Goal: Contribute content

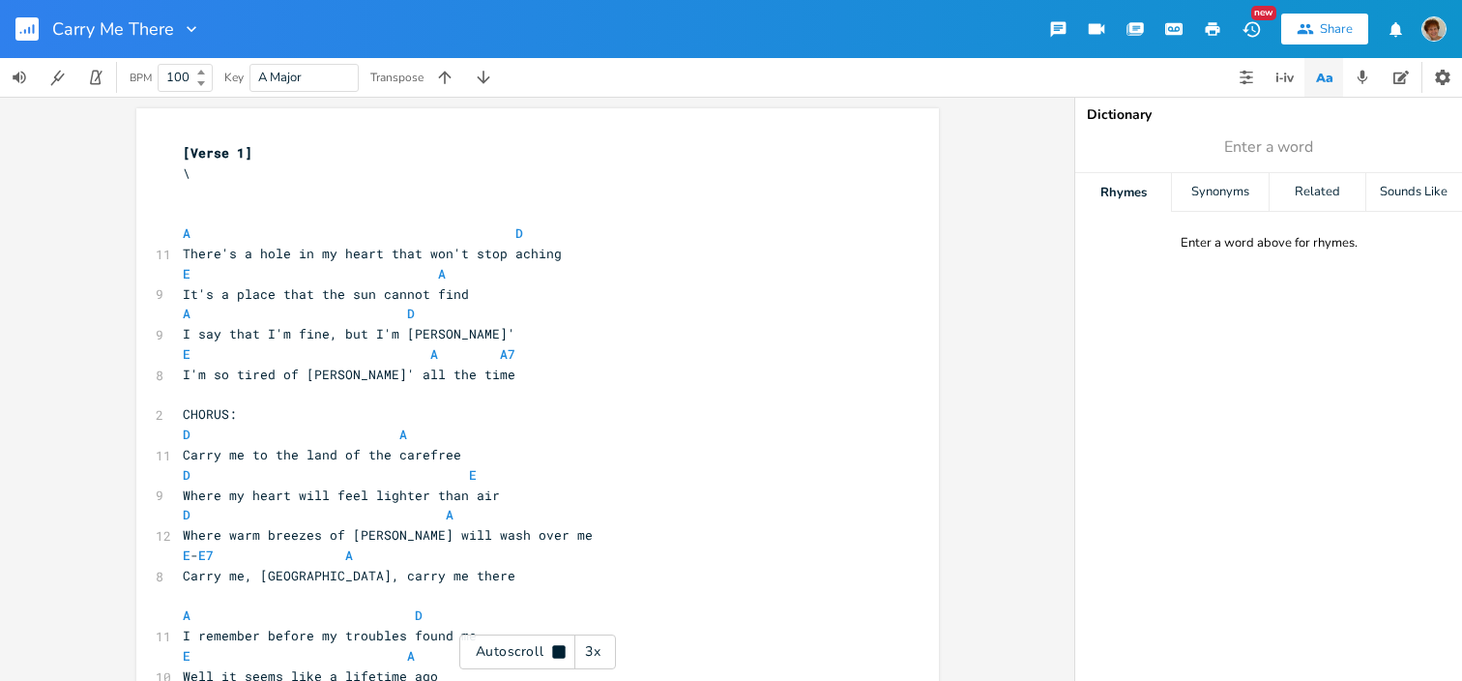
scroll to position [0, 32]
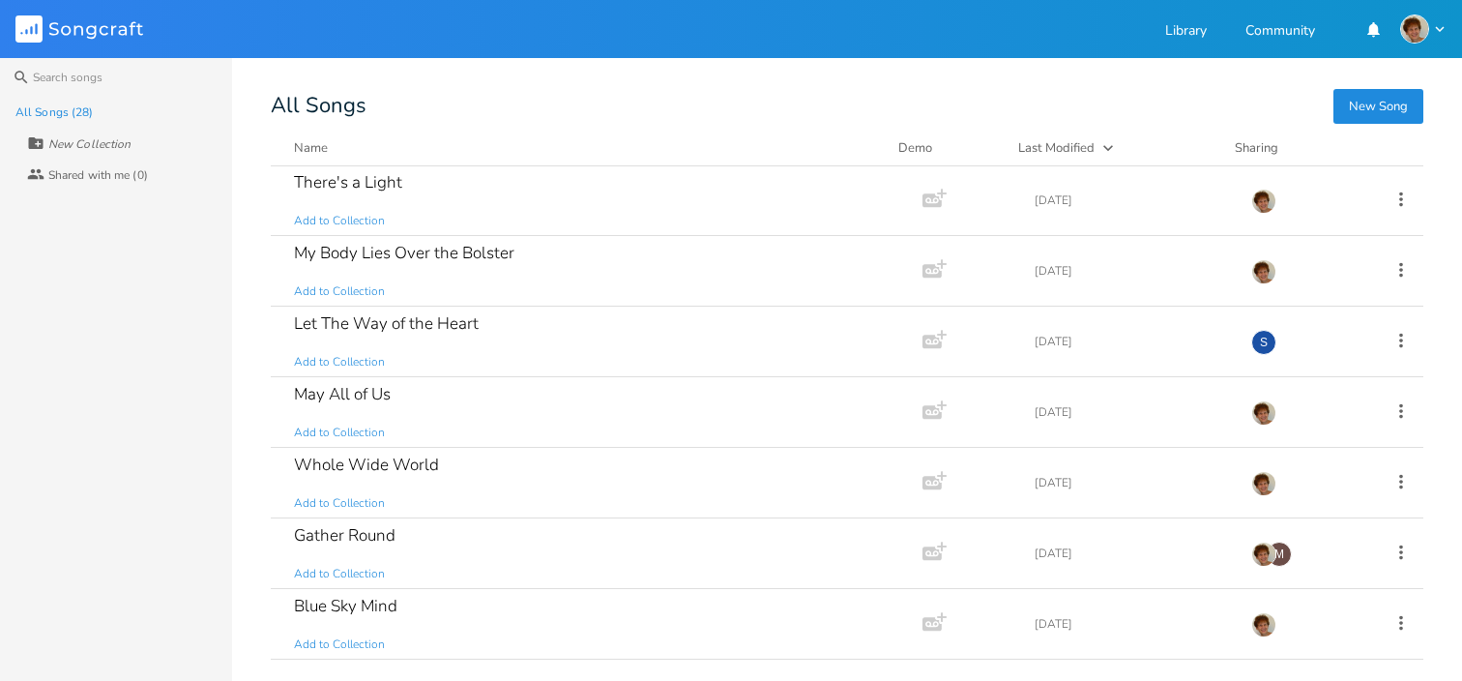
scroll to position [357, 0]
click at [735, 467] on div "Whole Wide World Add to Collection" at bounding box center [592, 480] width 597 height 70
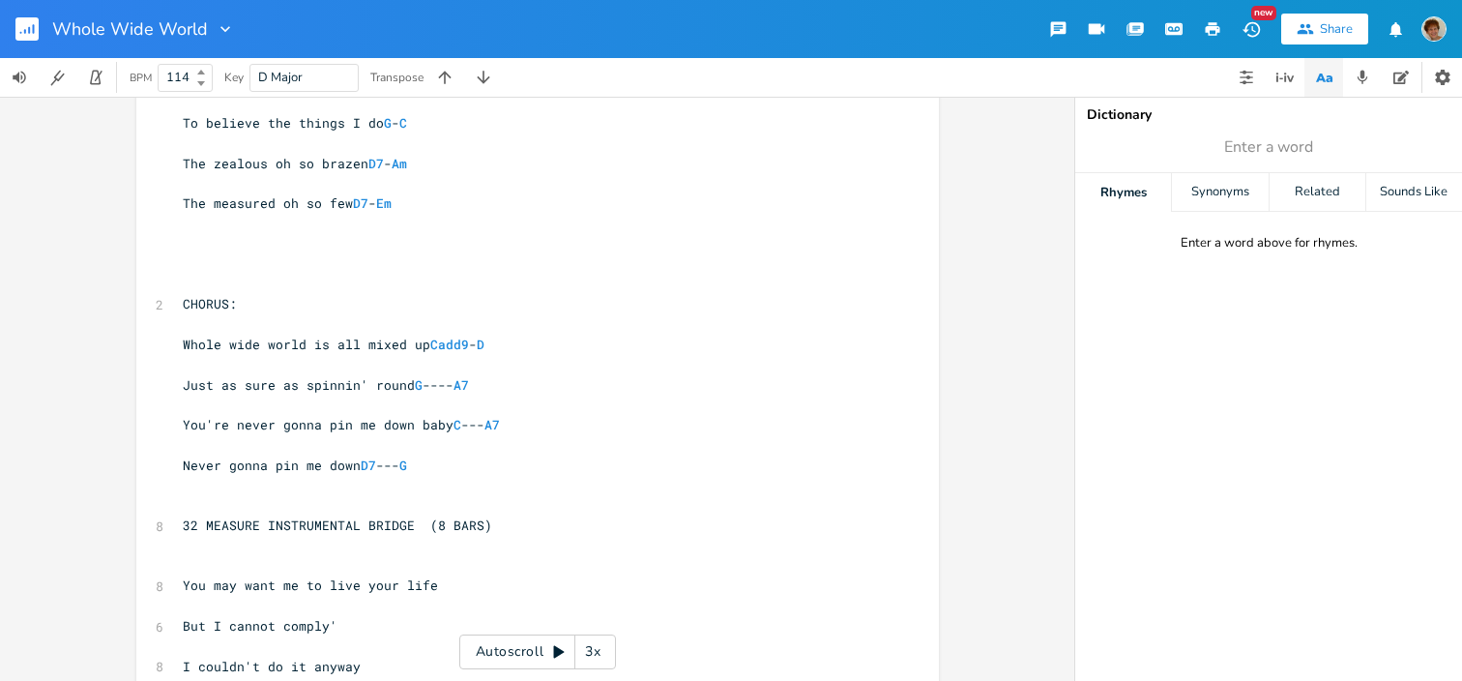
scroll to position [313, 0]
click at [343, 421] on span "You're never gonna pin me down baby C --- A7" at bounding box center [341, 422] width 317 height 17
type textarea "Don't ever let them keep you"
click at [413, 419] on span "Don't ever let them keep you me down baby C --- A7" at bounding box center [365, 422] width 364 height 17
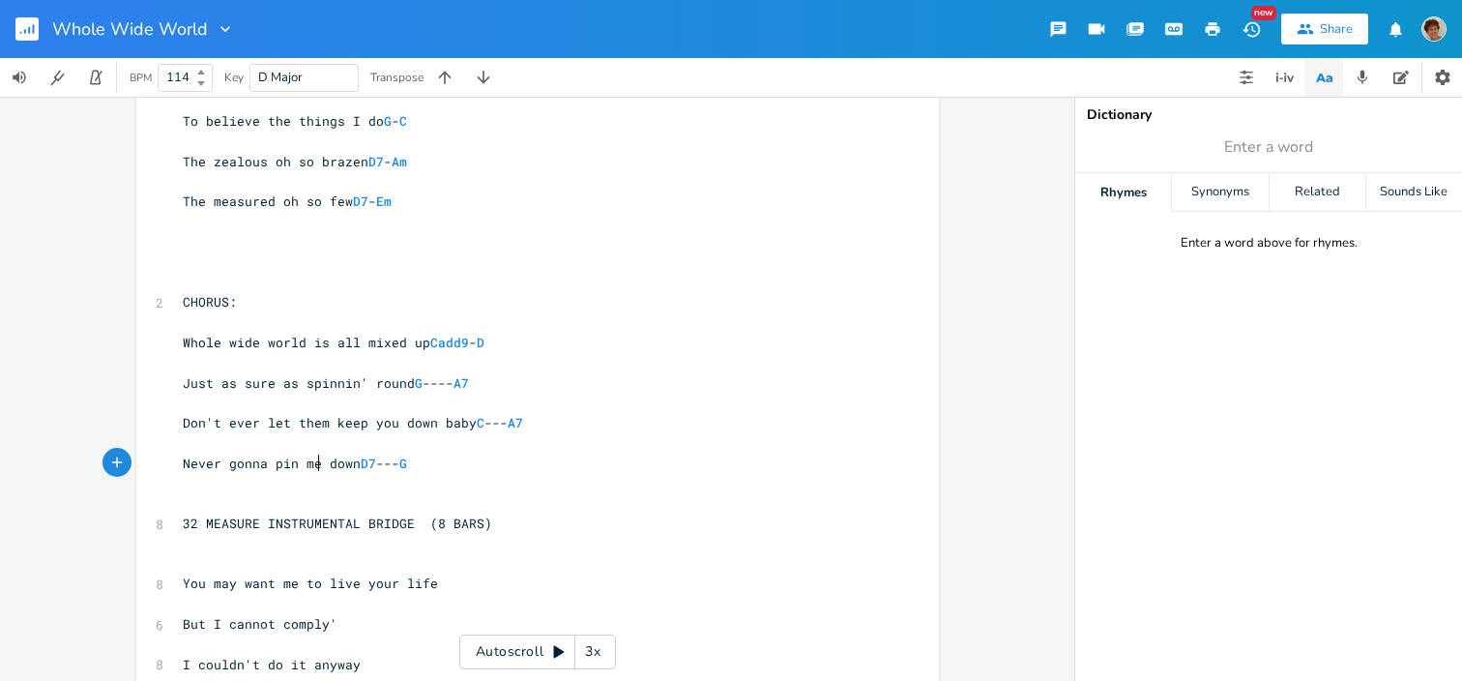
click at [314, 460] on span "Never gonna pin me down D7 --- G" at bounding box center [295, 462] width 224 height 17
type textarea "Don't ever let them keep you"
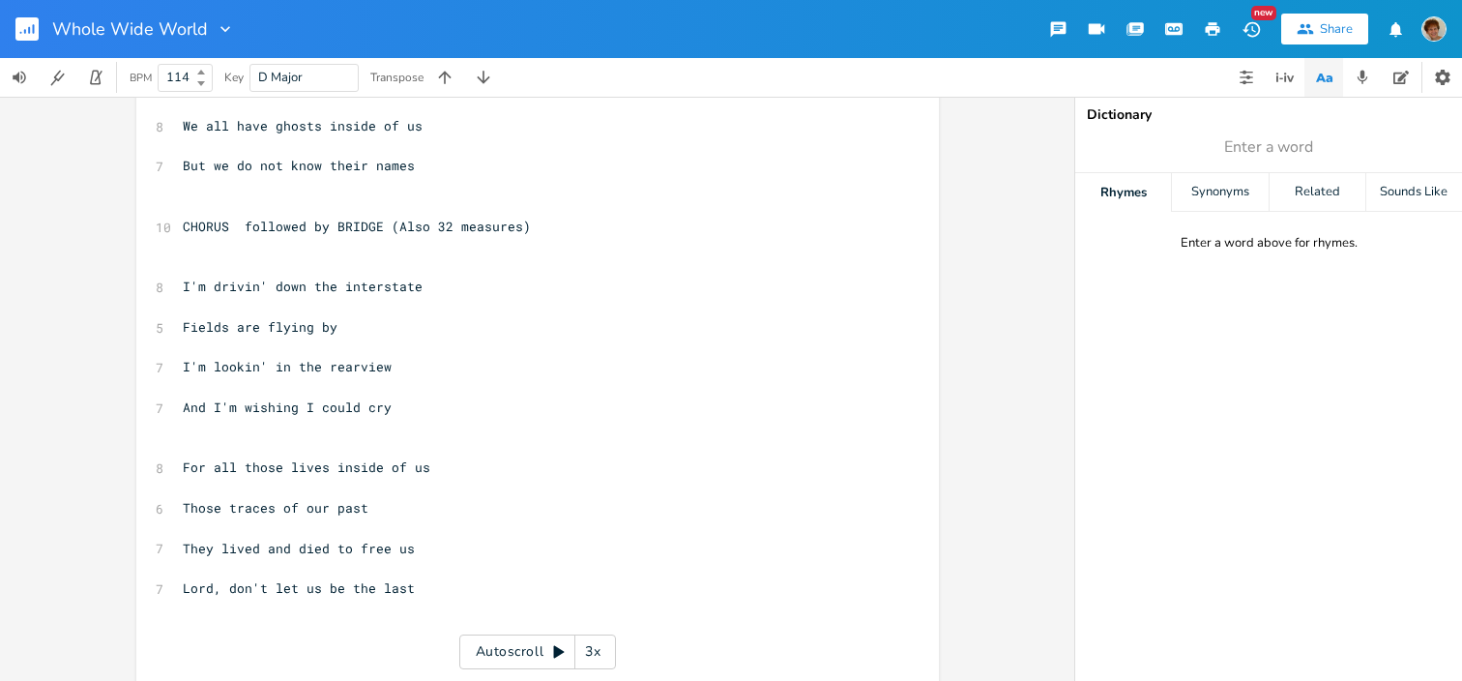
scroll to position [1034, 0]
click at [445, 463] on pre "For all those lives inside of us" at bounding box center [528, 465] width 698 height 20
type textarea "si"
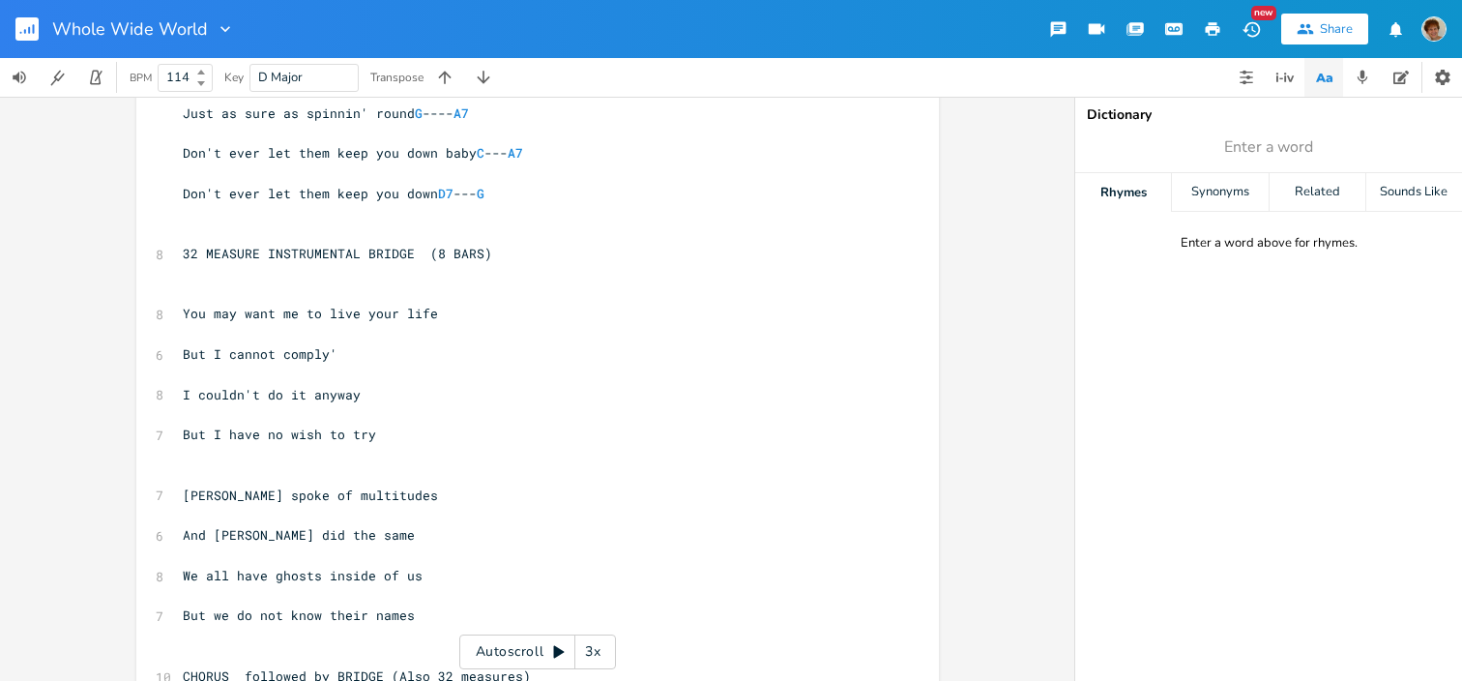
scroll to position [586, 0]
type textarea "ouls who sacrificed"
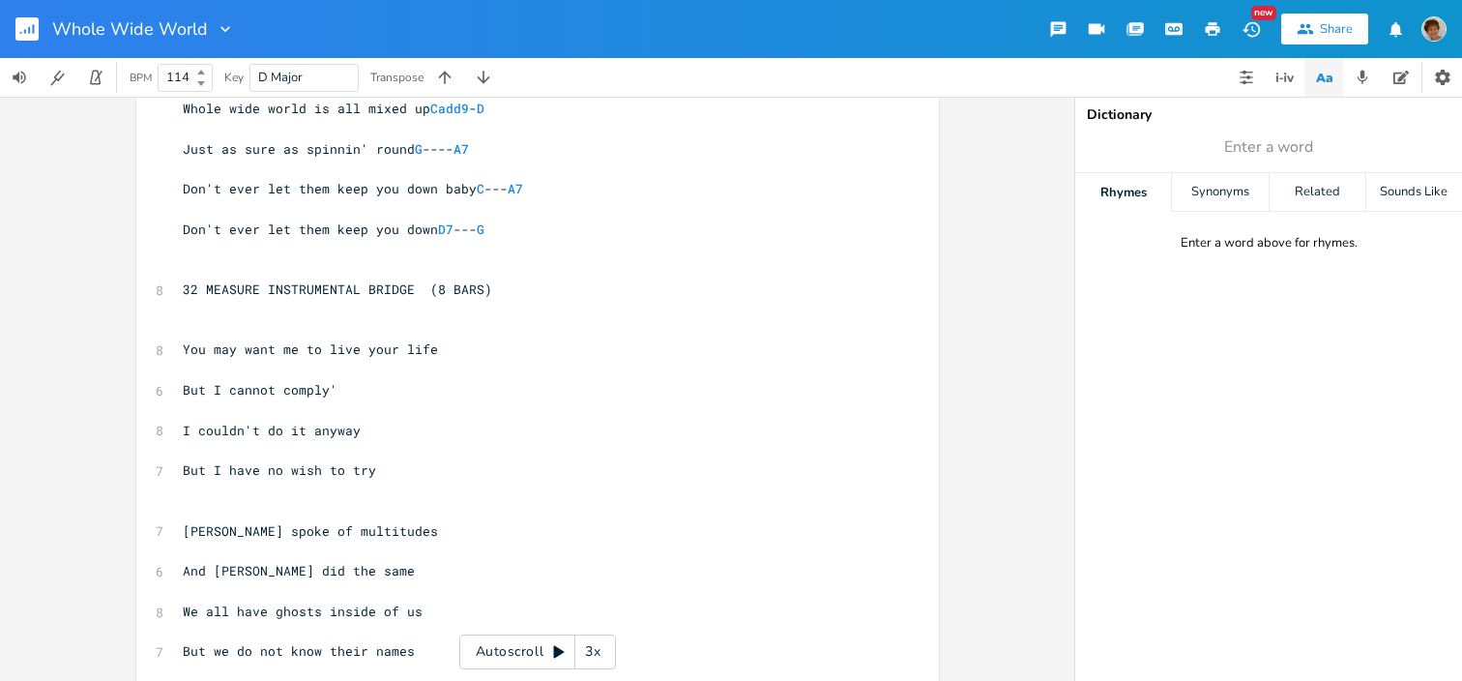
scroll to position [543, 0]
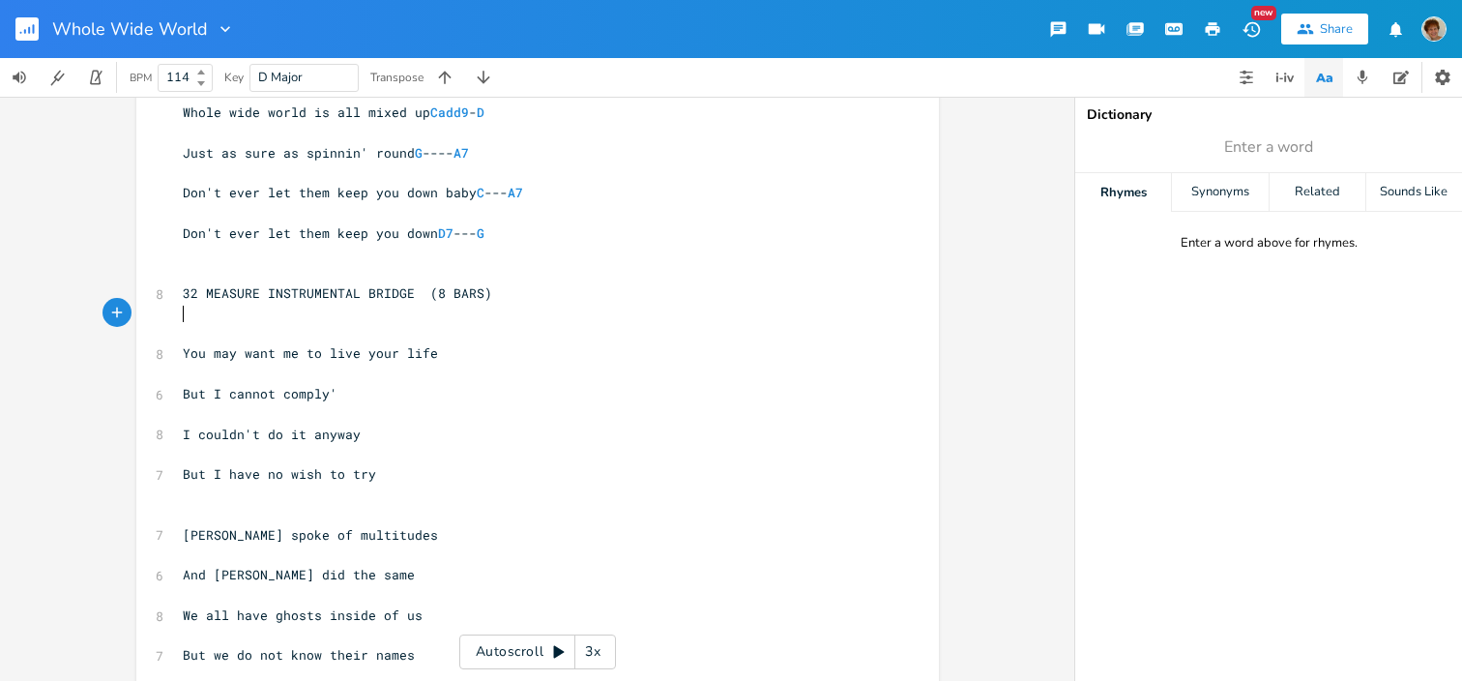
click at [525, 304] on pre "​" at bounding box center [528, 314] width 698 height 20
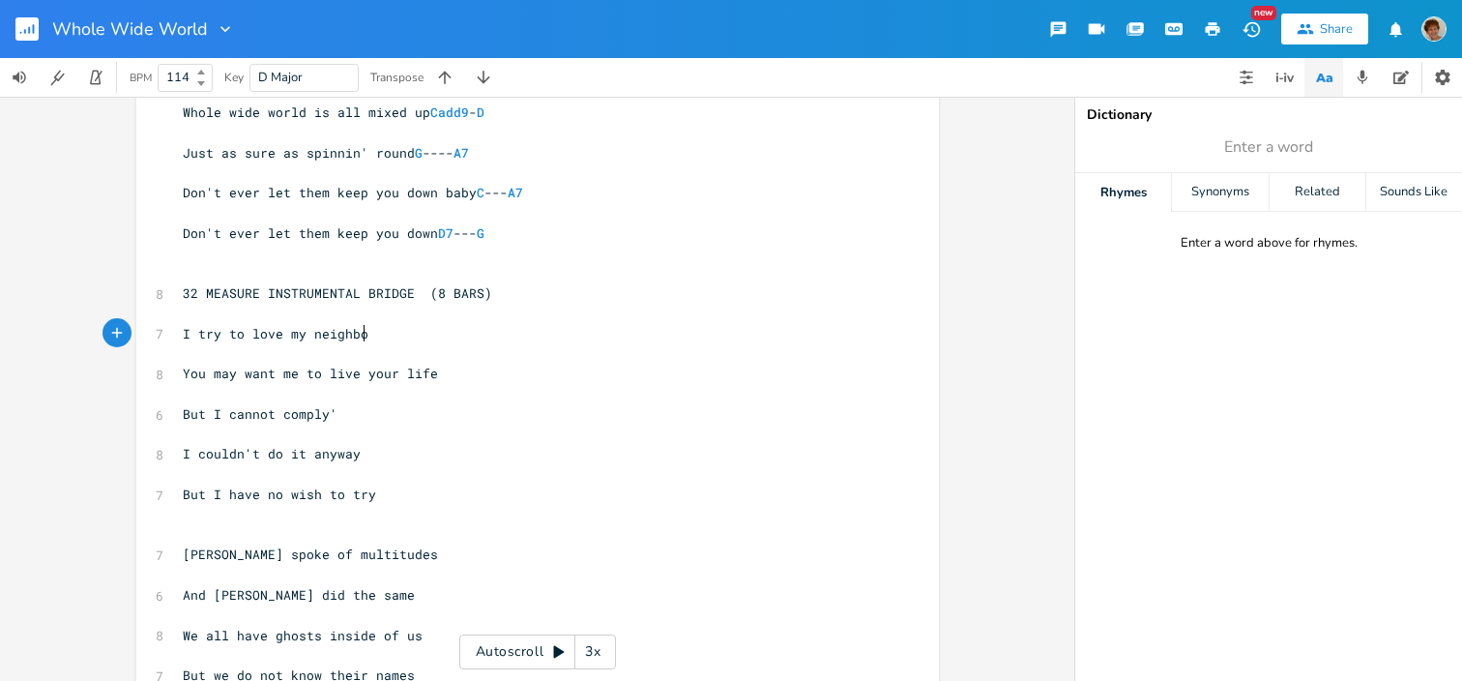
scroll to position [0, 139]
type textarea "I try to love my neighbor"
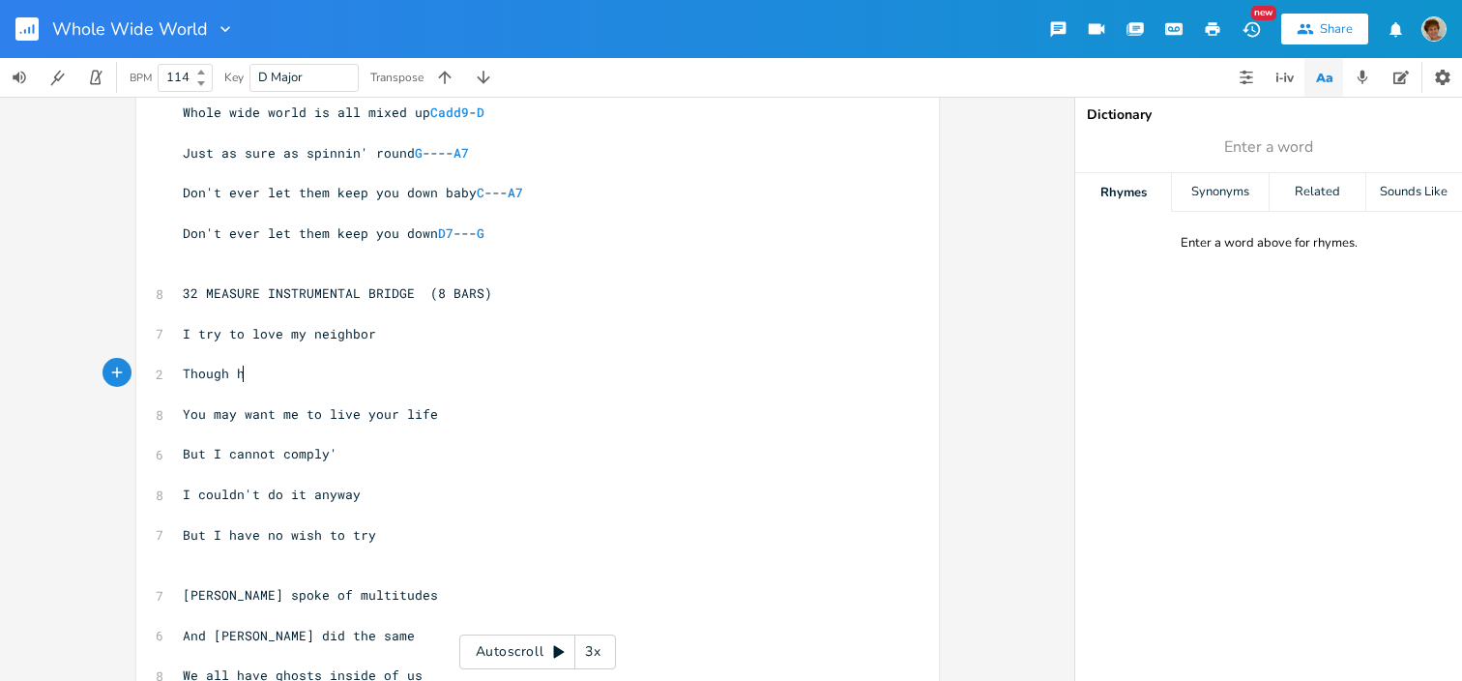
scroll to position [0, 61]
type textarea "Though he don't care for me"
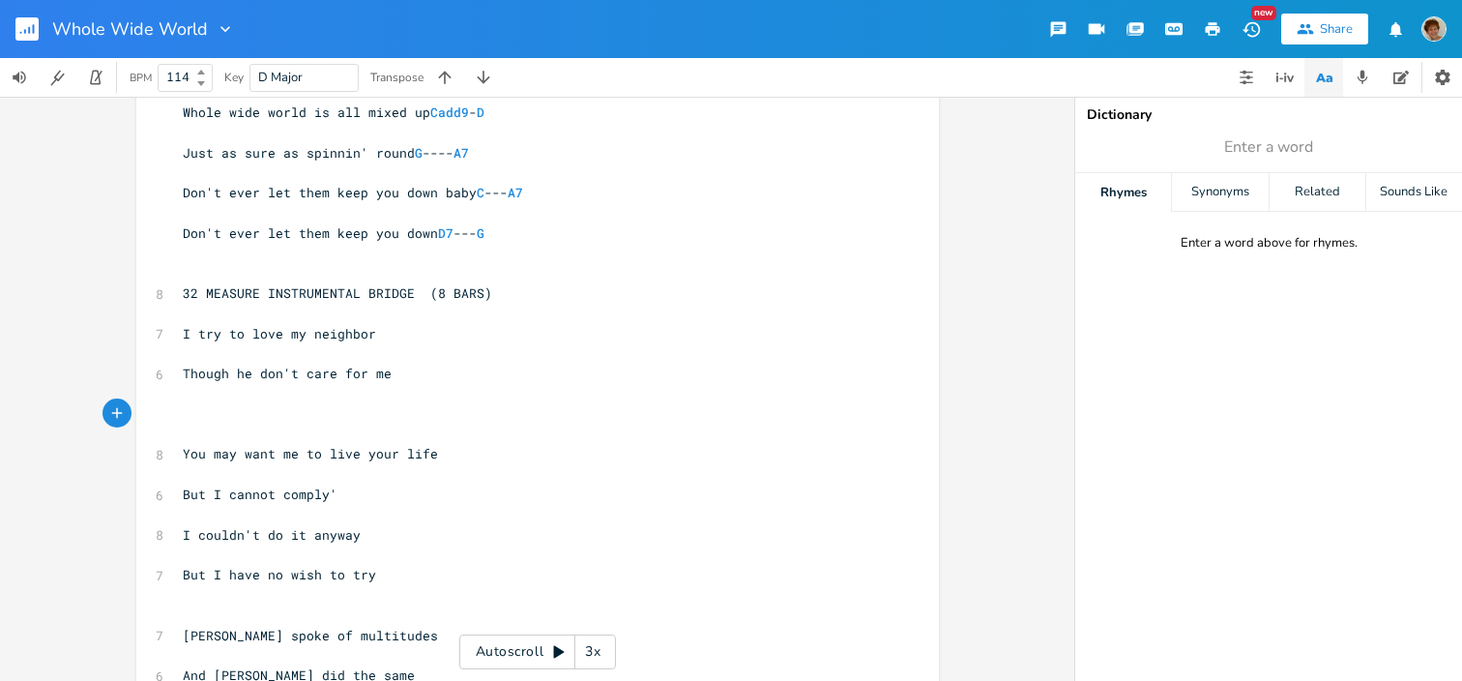
click at [411, 379] on pre "Though he don't care for me" at bounding box center [528, 374] width 698 height 20
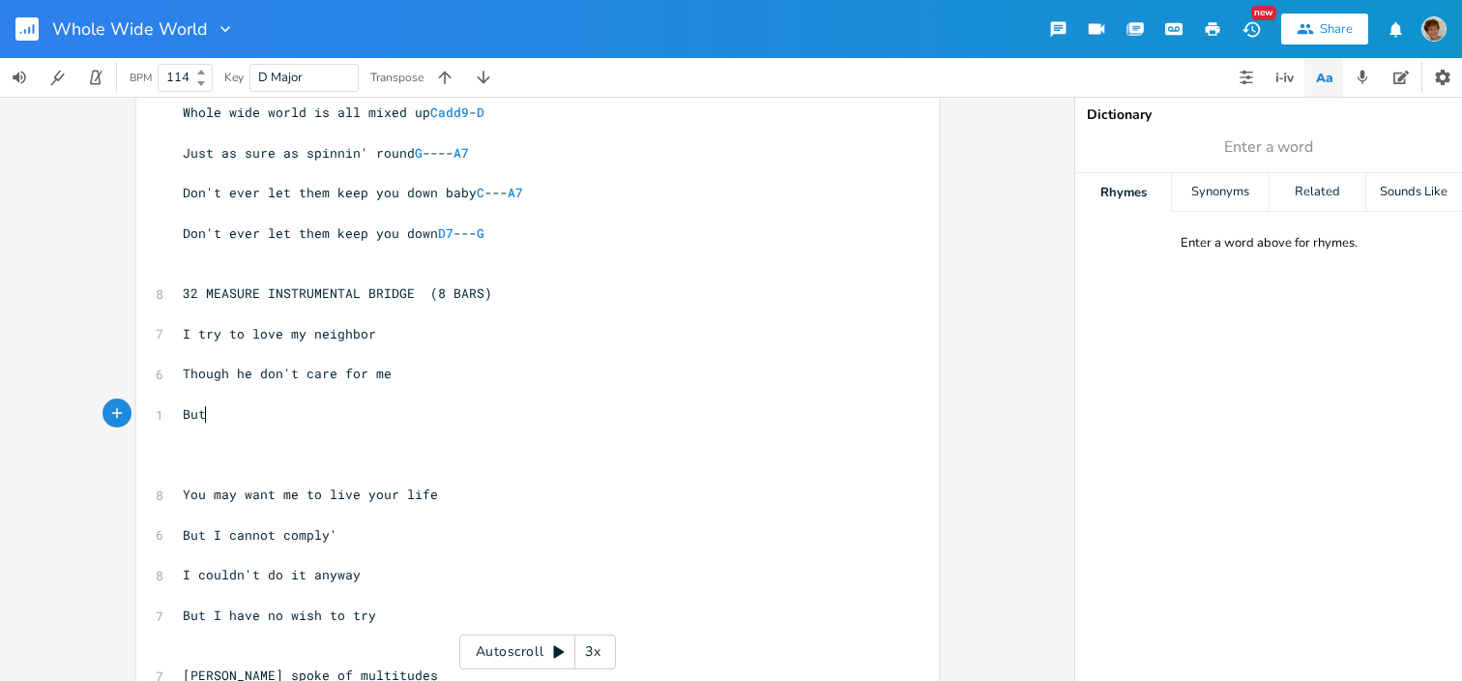
scroll to position [0, 22]
type textarea "But l"
type textarea "But we can still live side by side"
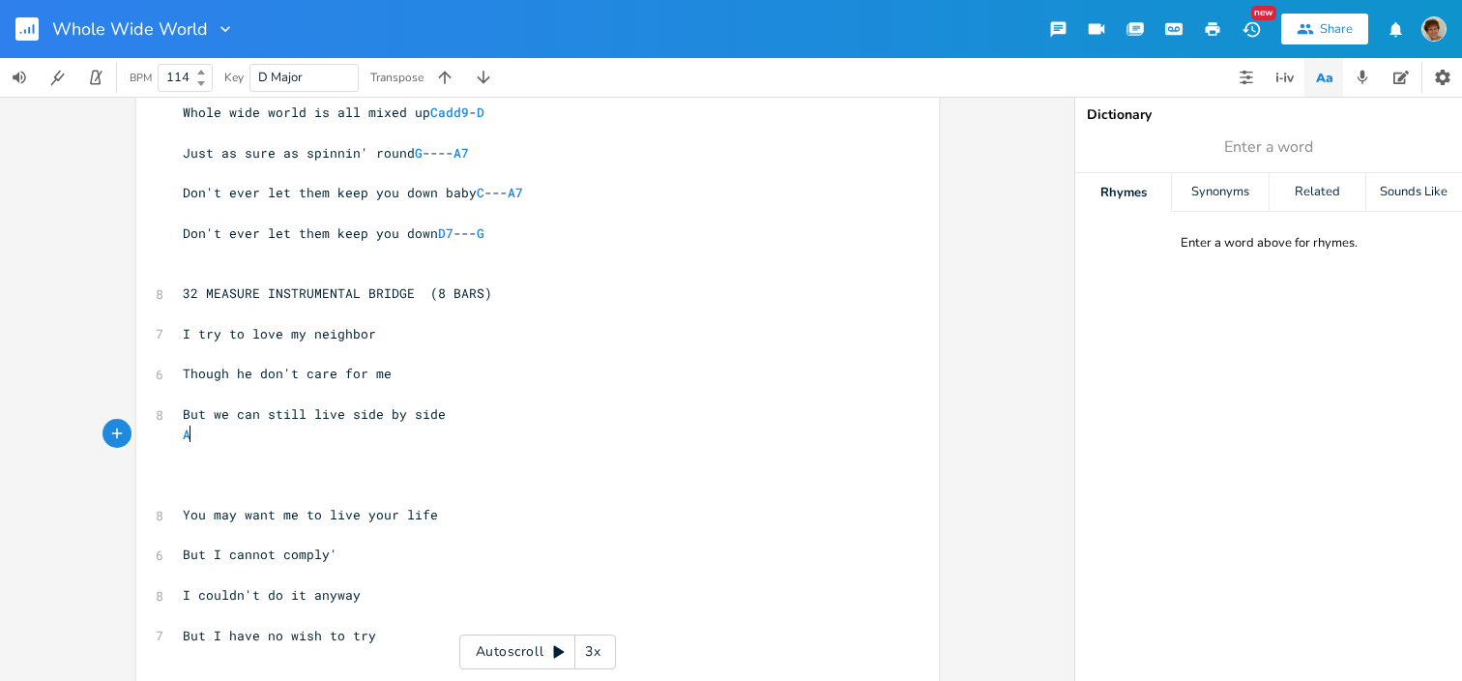
type textarea "Ag"
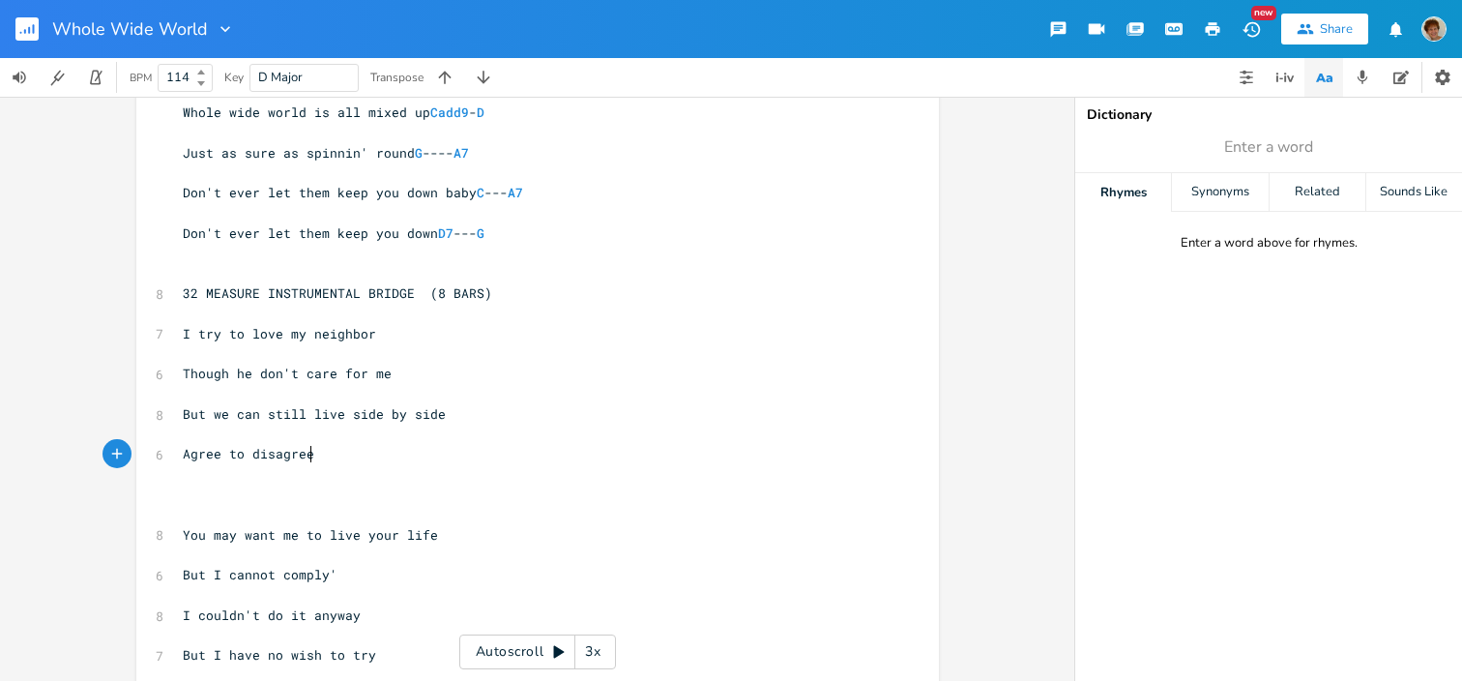
scroll to position [0, 102]
type textarea "Agree to disagree"
